Goal: Task Accomplishment & Management: Complete application form

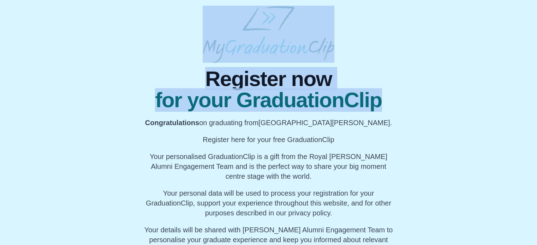
drag, startPoint x: 536, startPoint y: 40, endPoint x: 542, endPoint y: 116, distance: 76.5
click at [537, 116] on html "Register now for your GraduationClip Congratulations on graduating from [GEOGRA…" at bounding box center [268, 139] width 537 height 278
click at [460, 131] on div "Register now for your GraduationClip Congratulations on graduating from [GEOGRA…" at bounding box center [268, 168] width 525 height 210
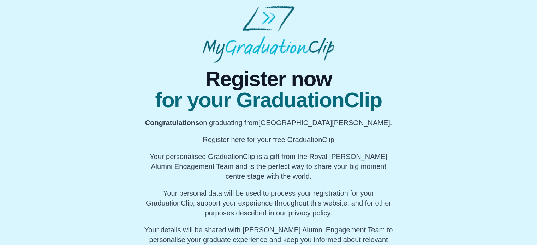
scroll to position [54, 0]
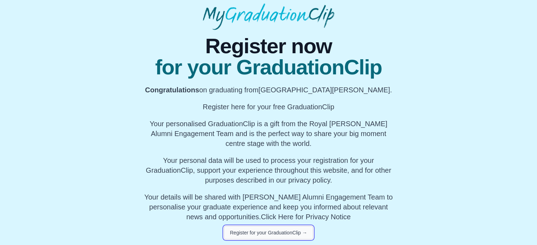
click at [282, 233] on button "Register for your GraduationClip →" at bounding box center [268, 232] width 89 height 13
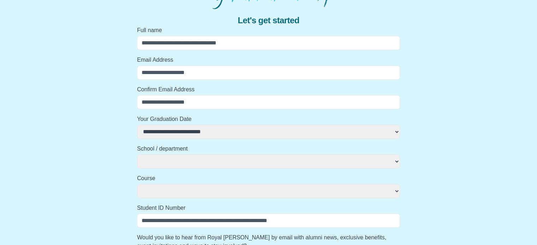
click at [169, 42] on input "Full name" at bounding box center [268, 43] width 263 height 14
type input "*"
select select
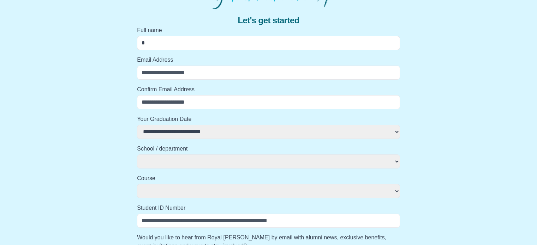
select select
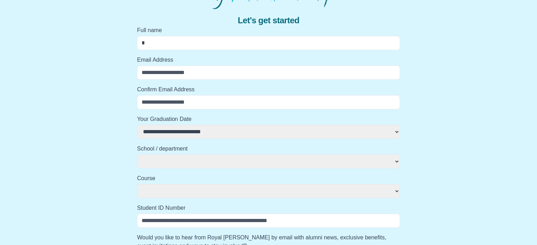
select select
type input "**"
select select
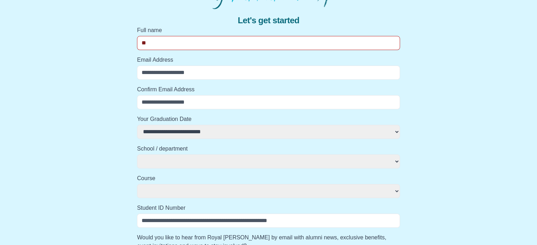
select select
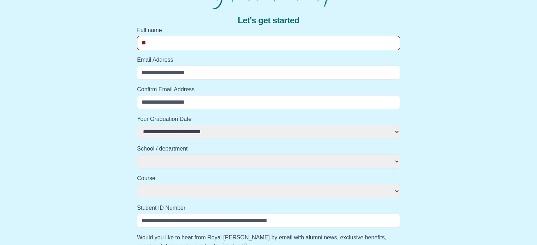
select select
type input "***"
select select
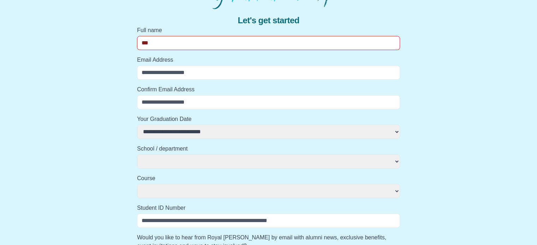
select select
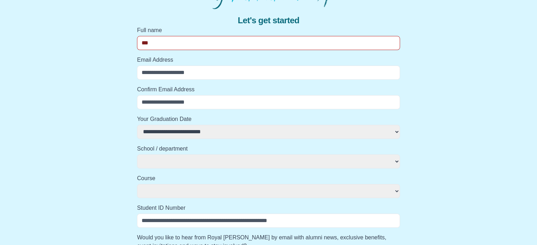
select select
type input "****"
select select
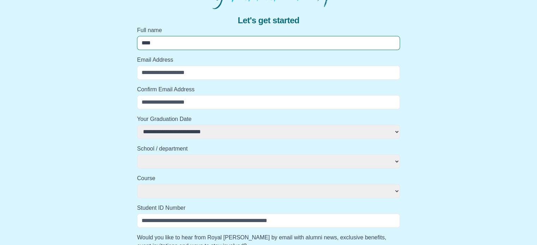
select select
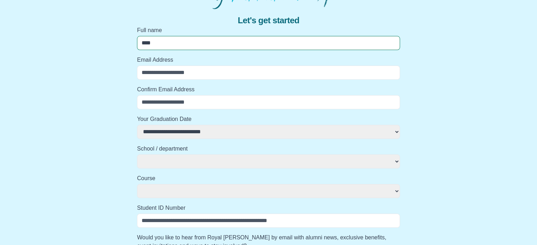
select select
type input "**********"
select select
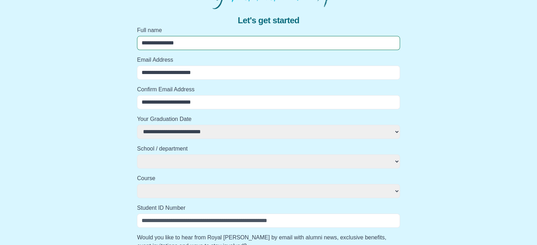
select select
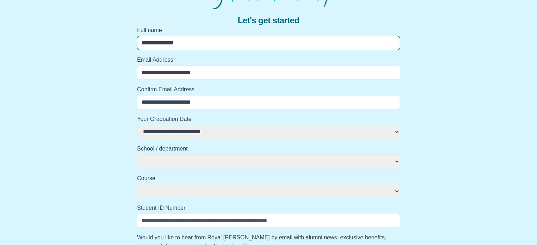
select select
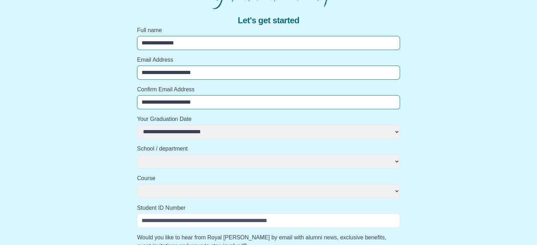
select select
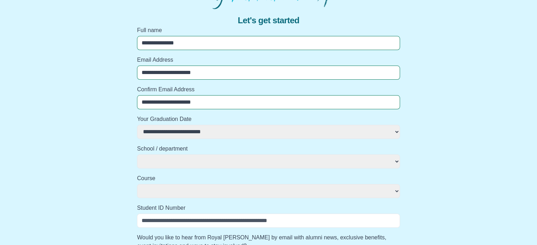
select select
click at [203, 132] on select "**********" at bounding box center [268, 132] width 263 height 14
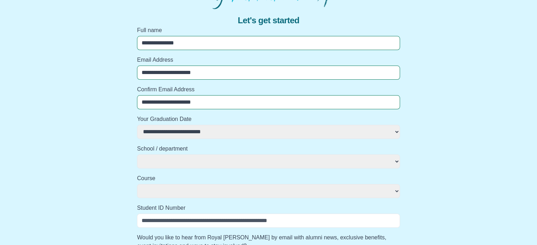
select select "**********"
click at [137, 125] on select "**********" at bounding box center [268, 132] width 263 height 14
select select
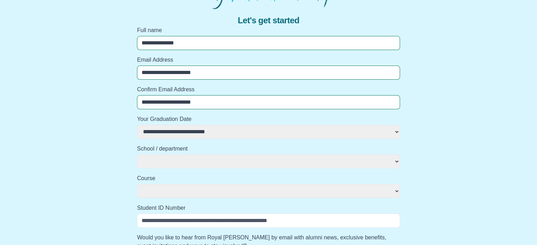
select select
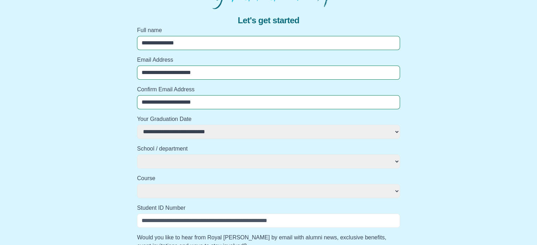
select select
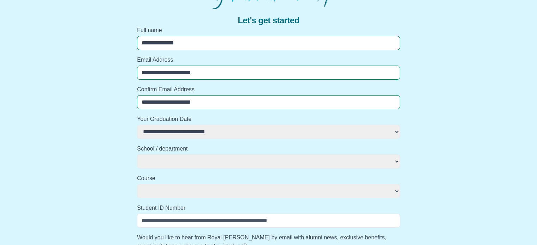
select select
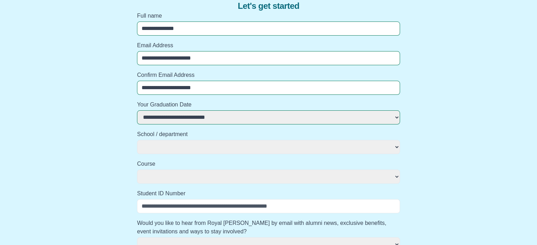
scroll to position [0, 0]
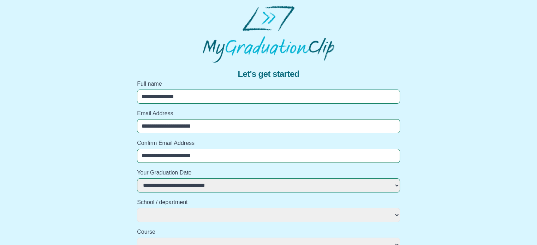
select select
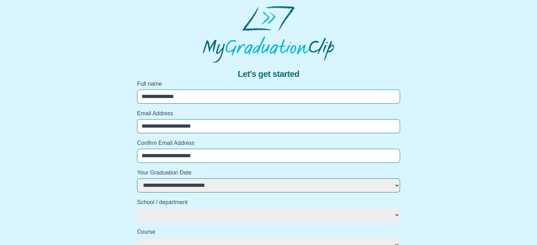
select select
